Goal: Task Accomplishment & Management: Manage account settings

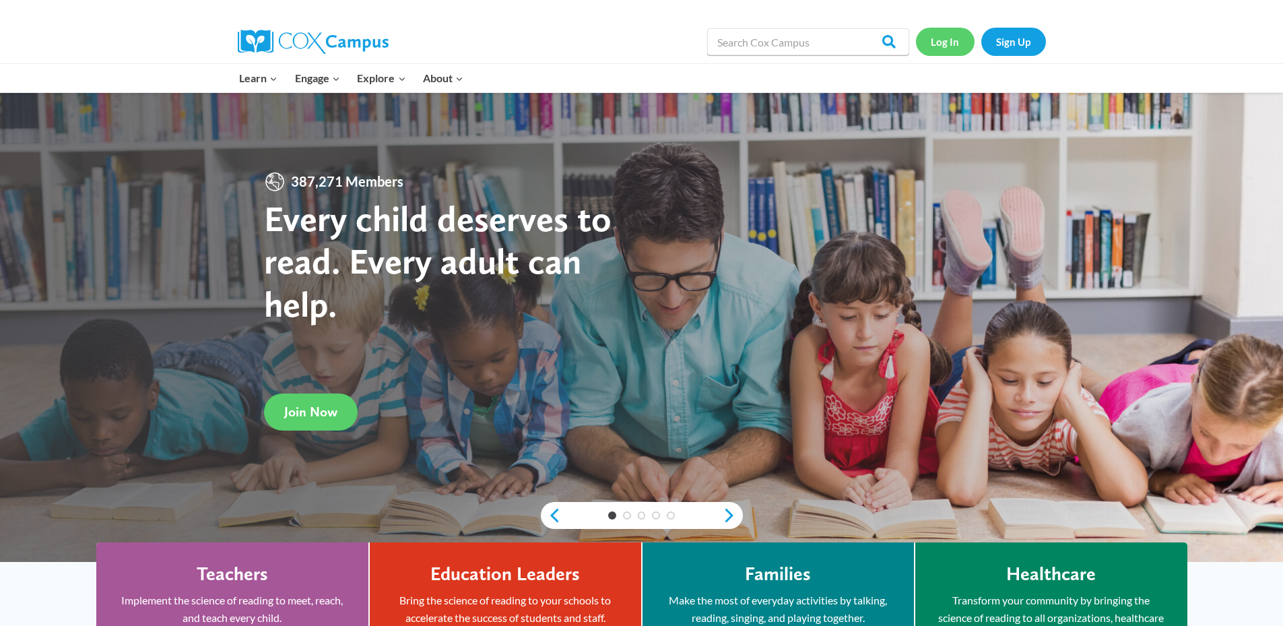
click at [939, 44] on link "Log In" at bounding box center [945, 42] width 59 height 28
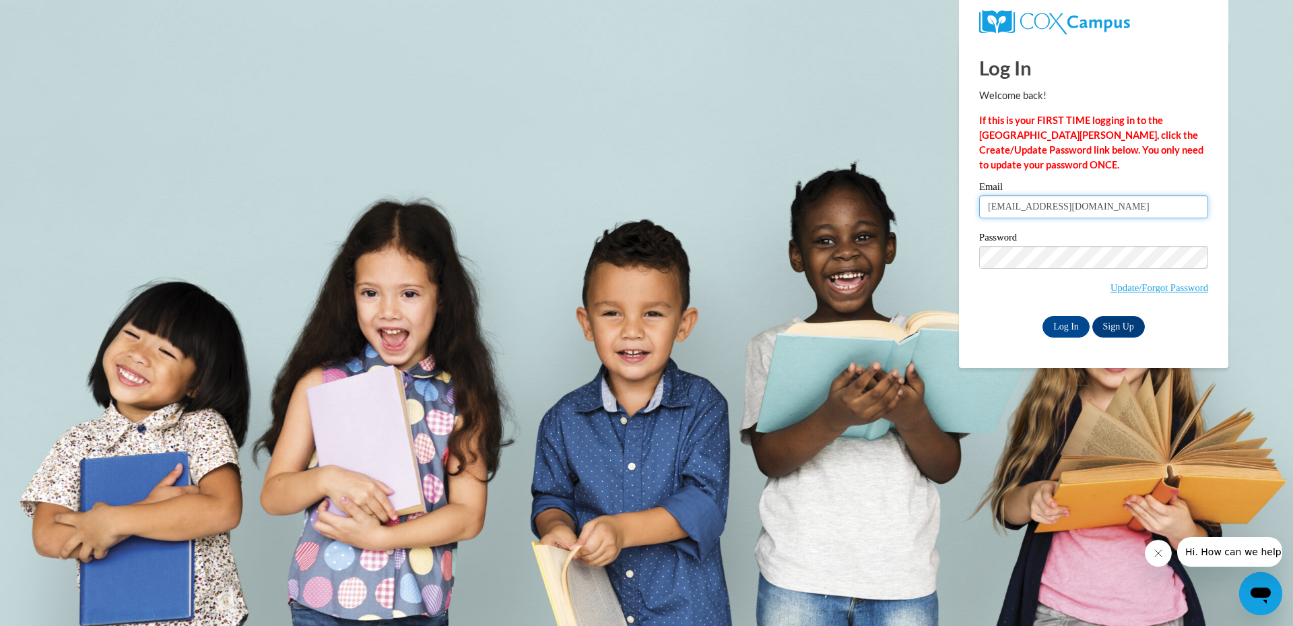
click at [1004, 204] on input "idajenkins1974@yahoo.com" at bounding box center [1093, 206] width 229 height 23
type input "[EMAIL_ADDRESS][DOMAIN_NAME]"
click at [1072, 326] on input "Log In" at bounding box center [1066, 327] width 47 height 22
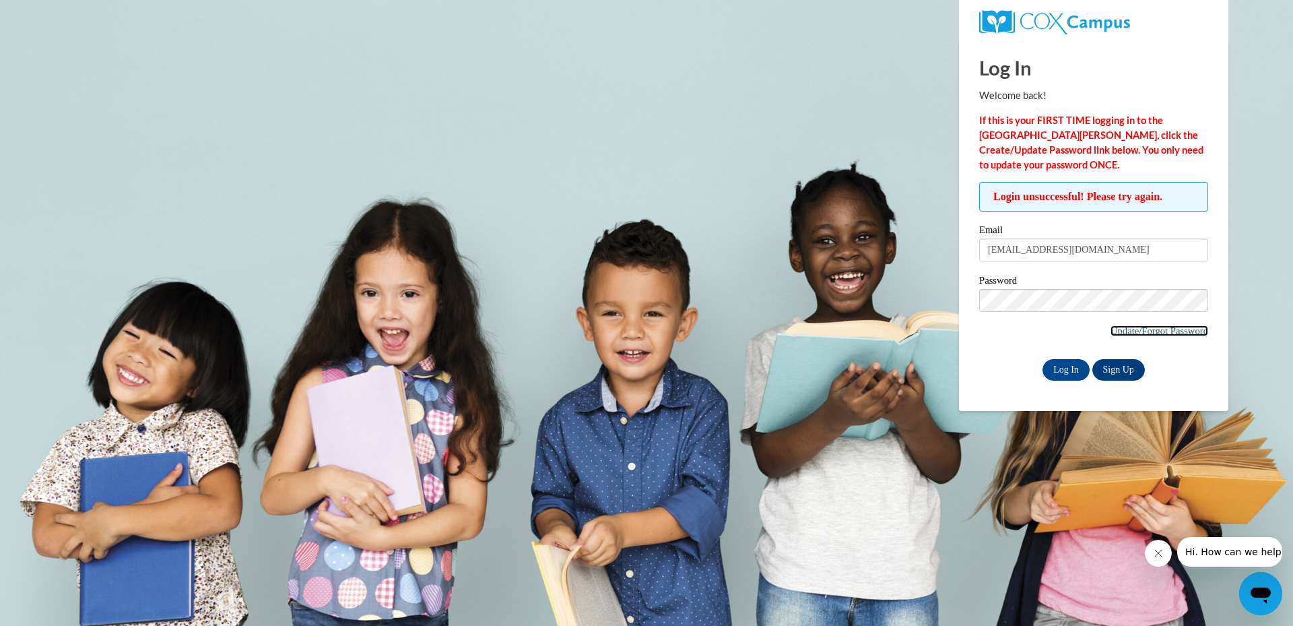
click at [1123, 329] on link "Update/Forgot Password" at bounding box center [1160, 330] width 98 height 11
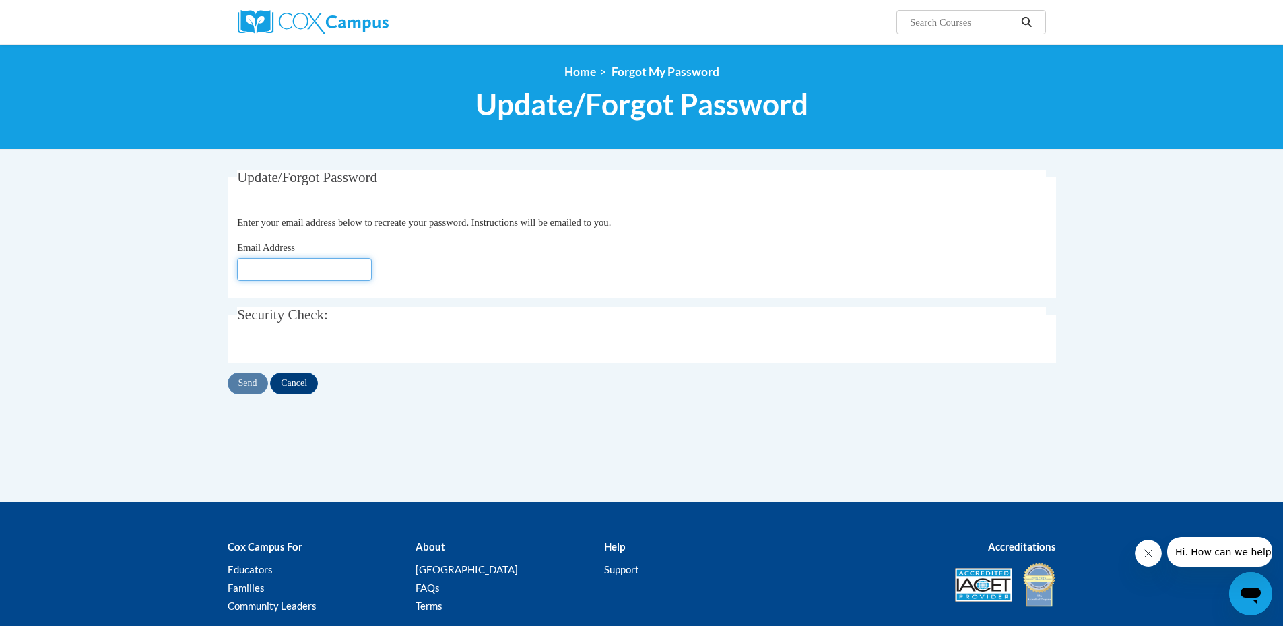
click at [275, 267] on input "Email Address" at bounding box center [304, 269] width 135 height 23
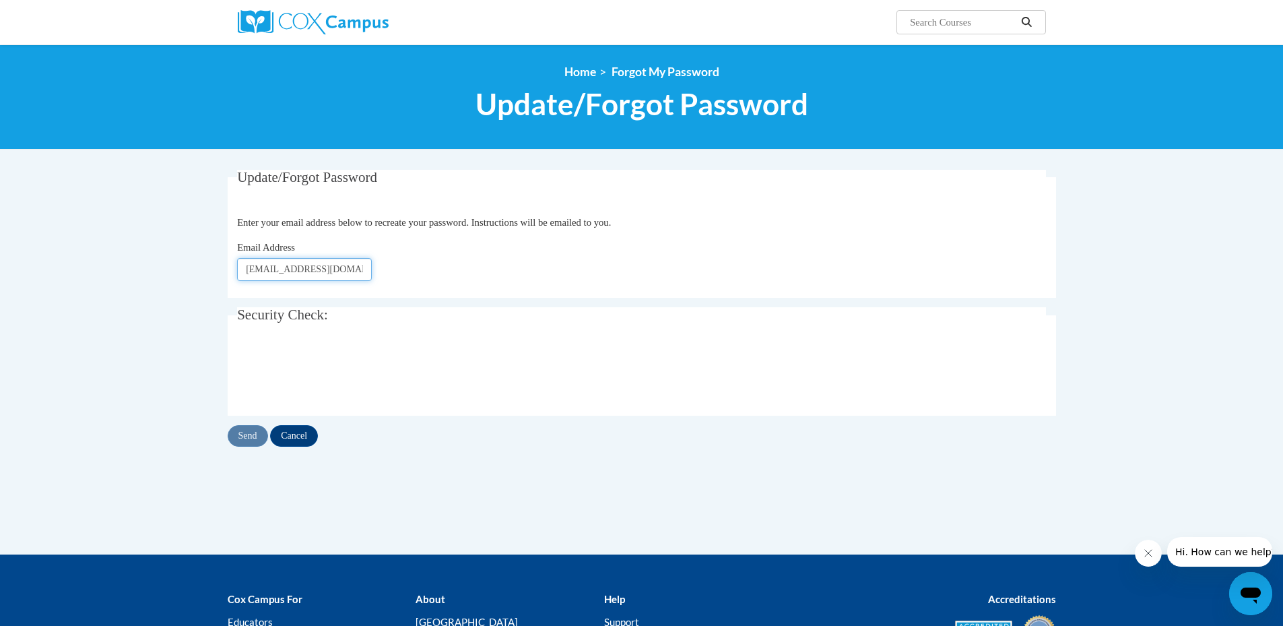
type input "[EMAIL_ADDRESS][DOMAIN_NAME]"
click at [667, 327] on fieldset "Security Check: Enter the security code + =" at bounding box center [642, 361] width 828 height 108
click at [249, 435] on input "Send" at bounding box center [248, 436] width 40 height 22
